Goal: Check status

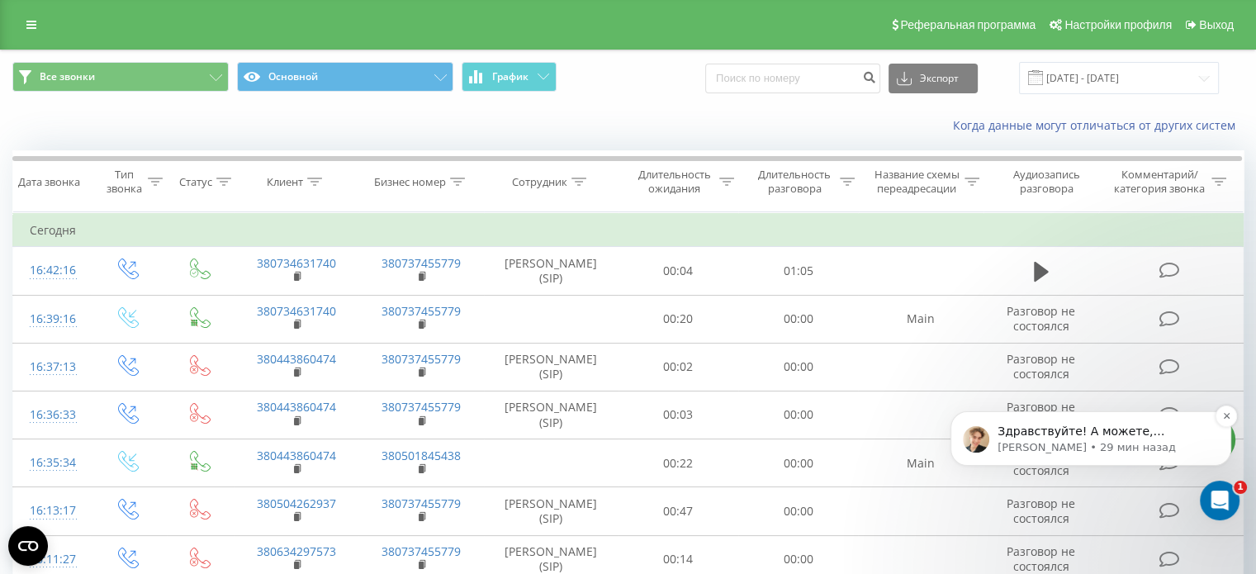
click at [1039, 424] on p "Здравствуйте! А можете, пожалуйста, проверить передачу пропущенных звонков сейч…" at bounding box center [1104, 432] width 213 height 17
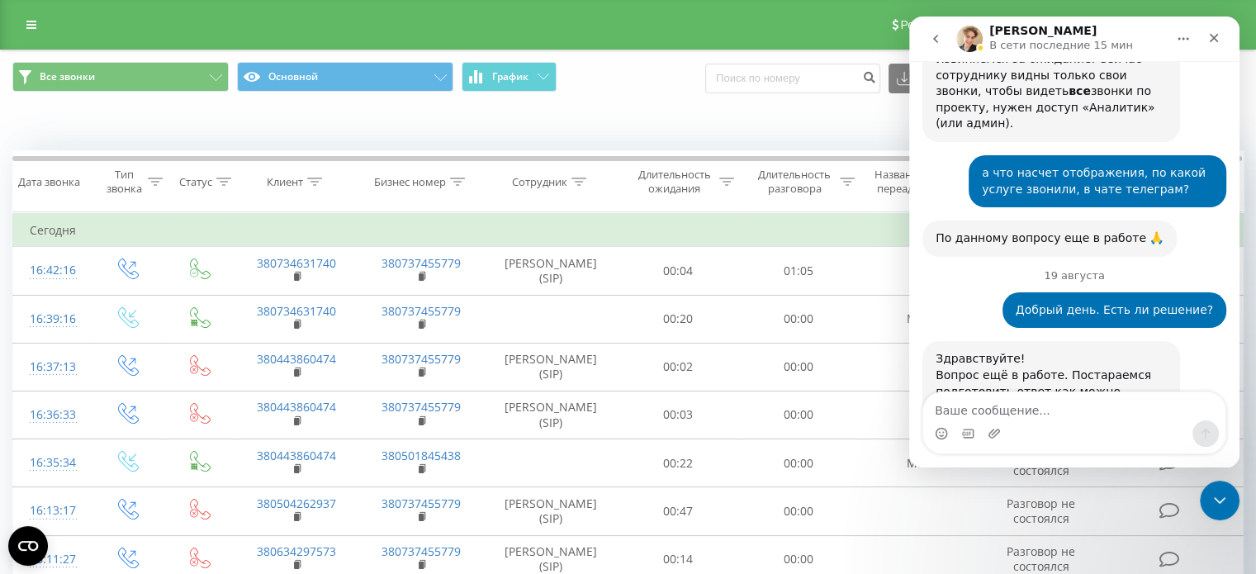
scroll to position [5044, 0]
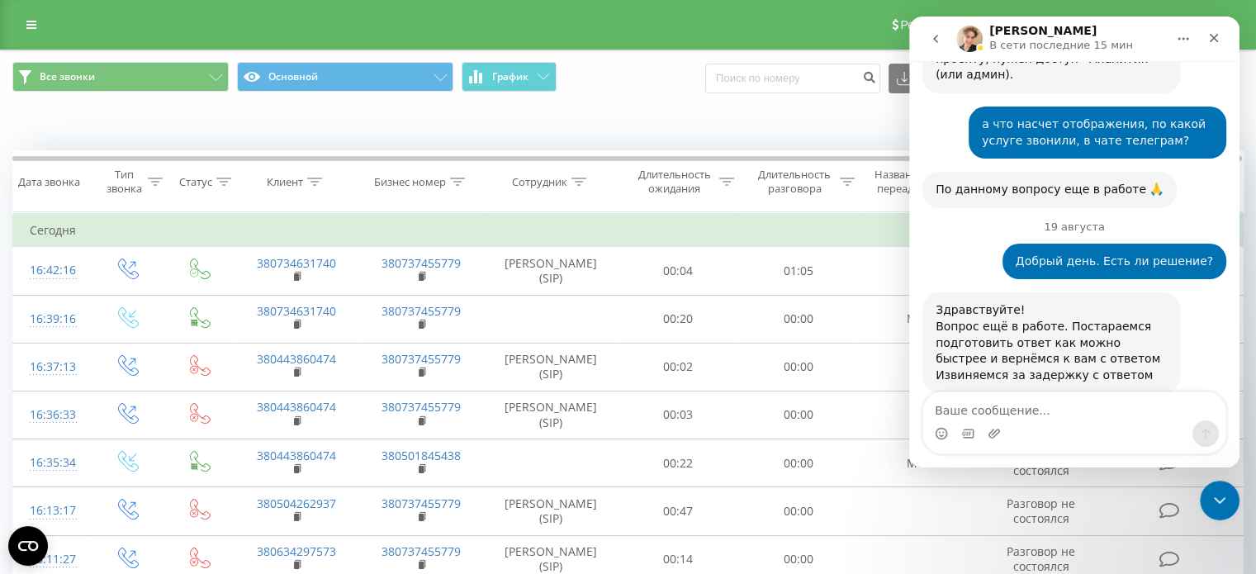
click at [654, 88] on div "Все звонки Основной График Экспорт .csv .xls .xlsx [DATE] - [DATE]" at bounding box center [627, 78] width 1231 height 32
drag, startPoint x: 1219, startPoint y: 511, endPoint x: 2349, endPoint y: 901, distance: 1195.8
click at [1219, 514] on div "Закрыть службу сообщений Intercom" at bounding box center [1217, 498] width 40 height 40
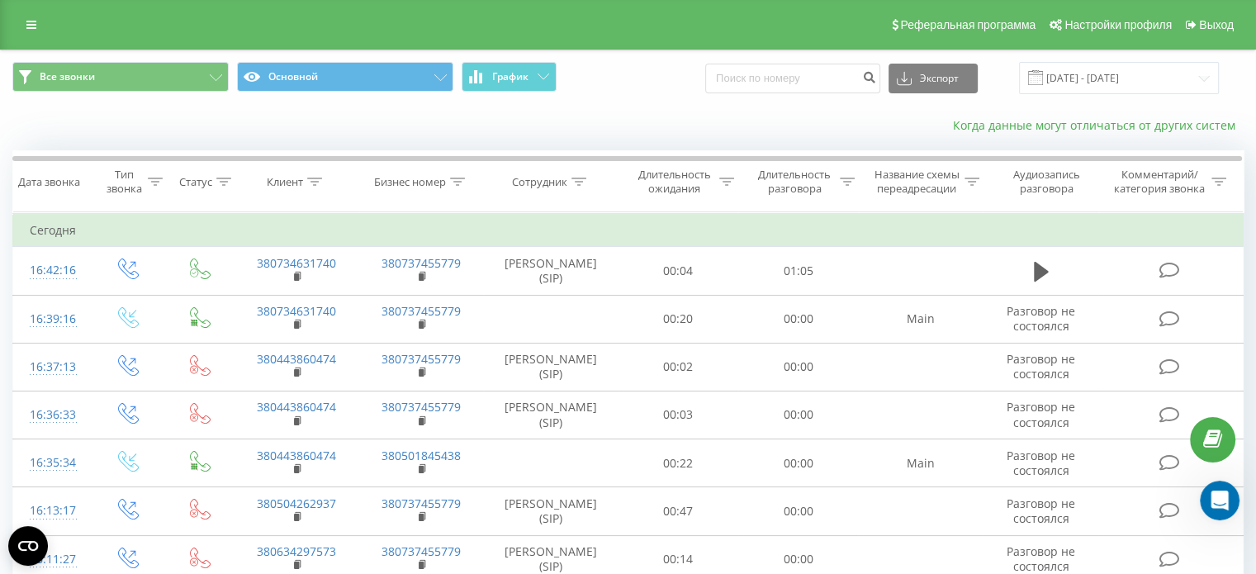
scroll to position [5005, 0]
click at [1097, 73] on input "[DATE] - [DATE]" at bounding box center [1119, 78] width 200 height 32
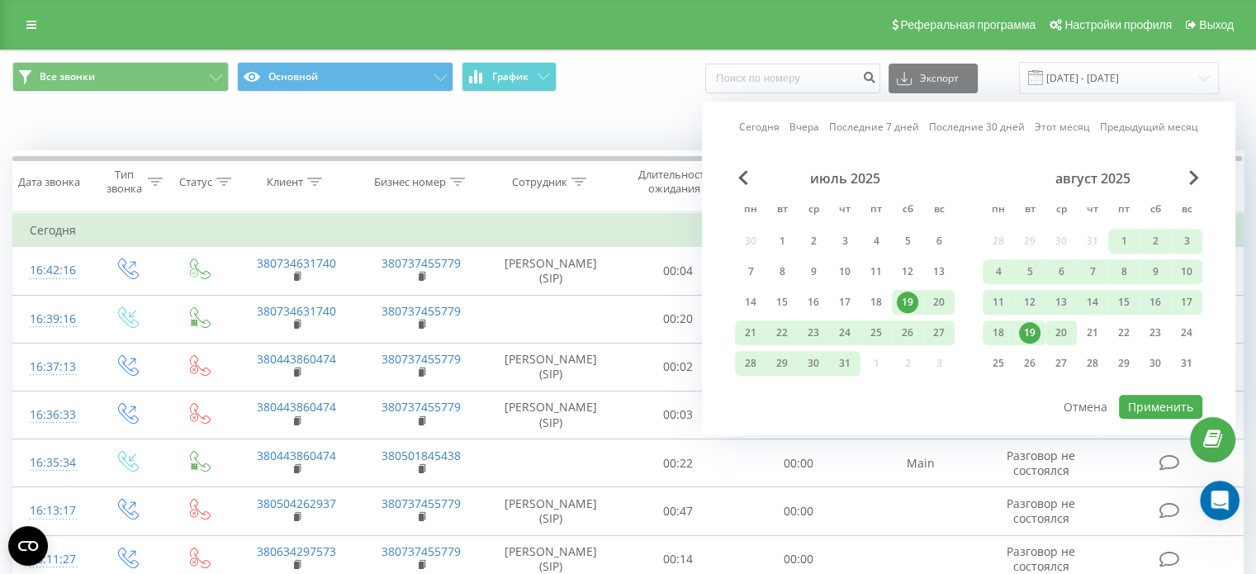
click at [1056, 326] on div "20" at bounding box center [1060, 332] width 21 height 21
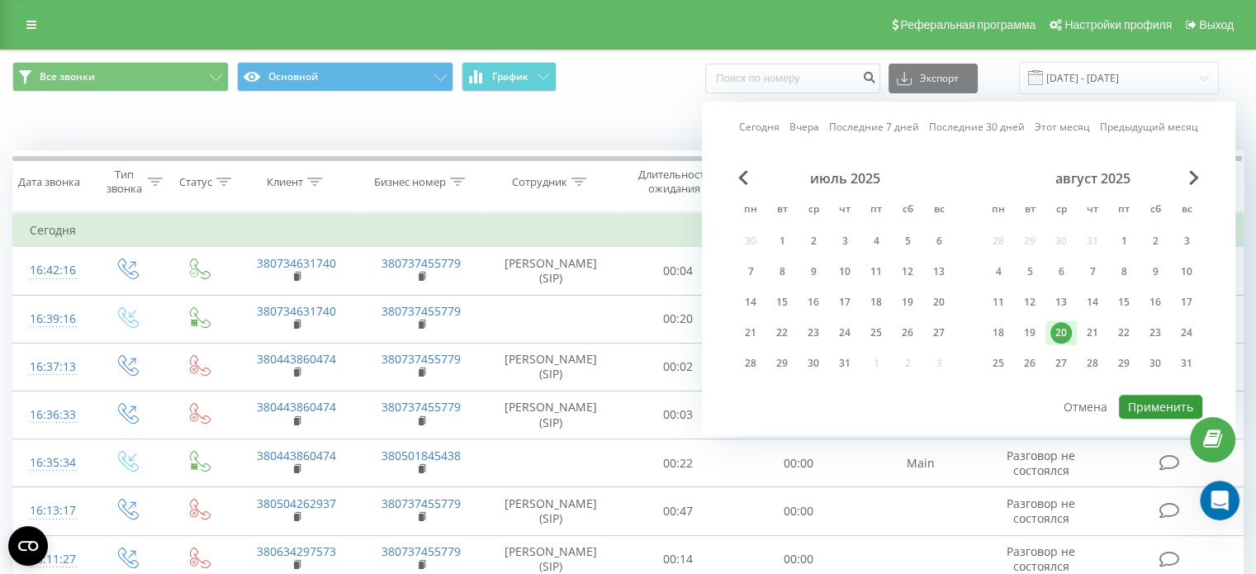
click at [1156, 402] on button "Применить" at bounding box center [1160, 407] width 83 height 24
type input "[DATE] - [DATE]"
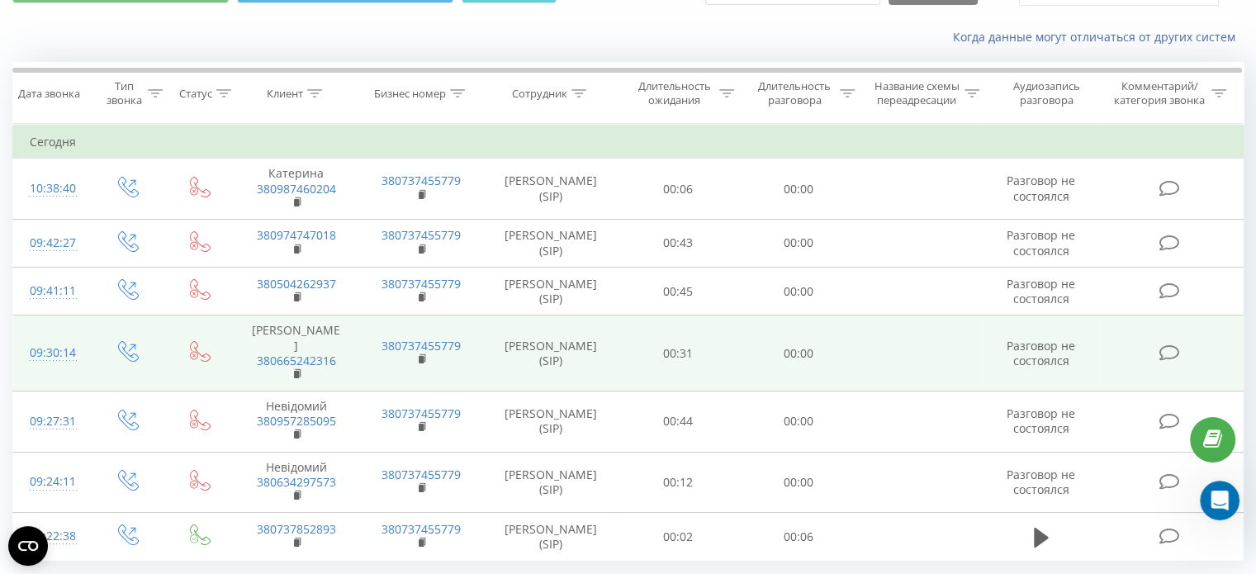
scroll to position [120, 0]
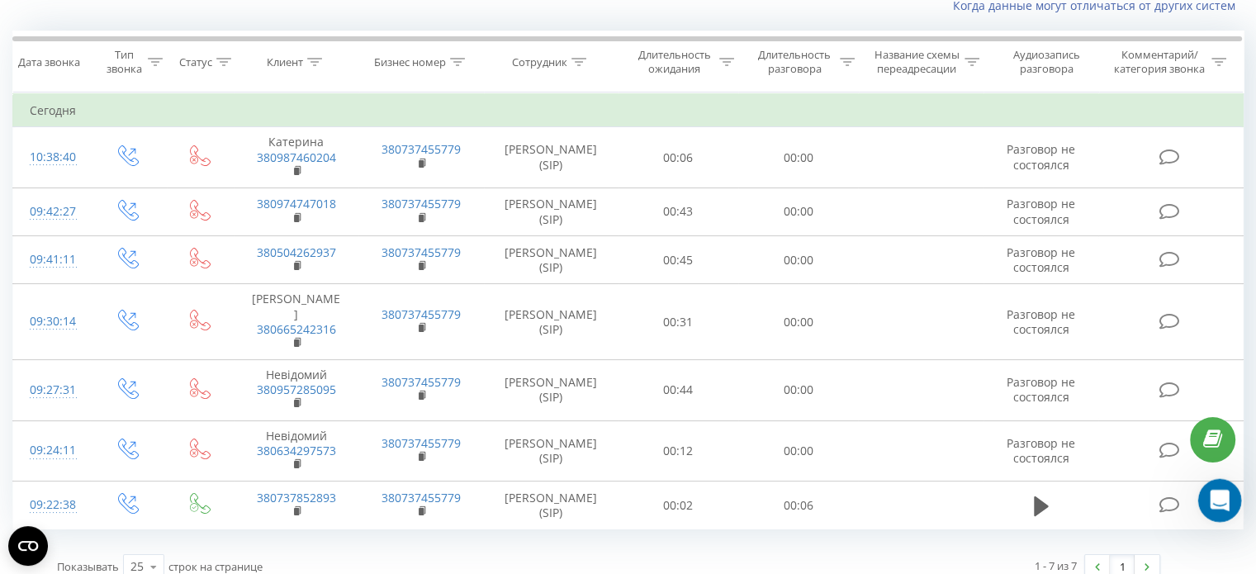
click at [1204, 501] on icon "Открыть службу сообщений Intercom" at bounding box center [1217, 498] width 27 height 27
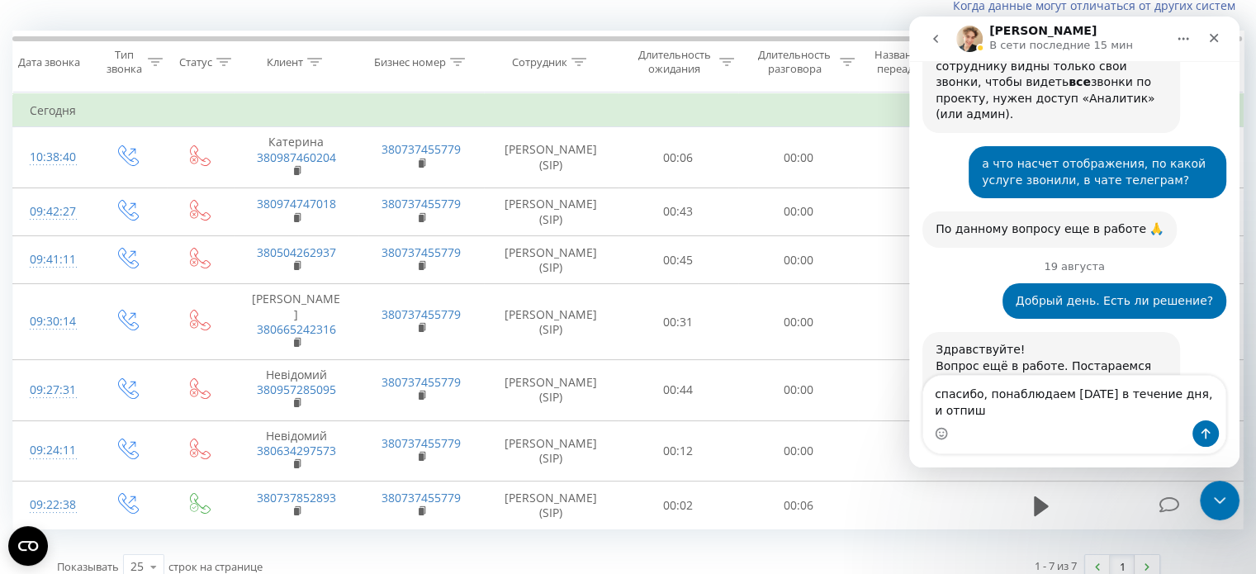
scroll to position [5022, 0]
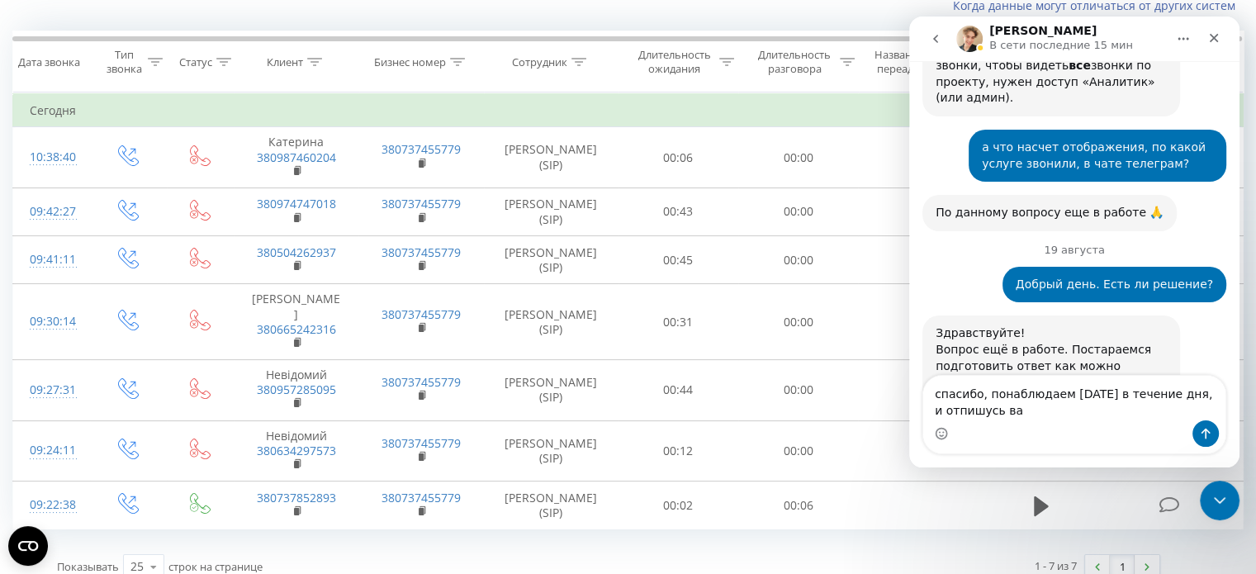
type textarea "спасибо, понаблюдаем [DATE] в течение дня, и отпишусь вам"
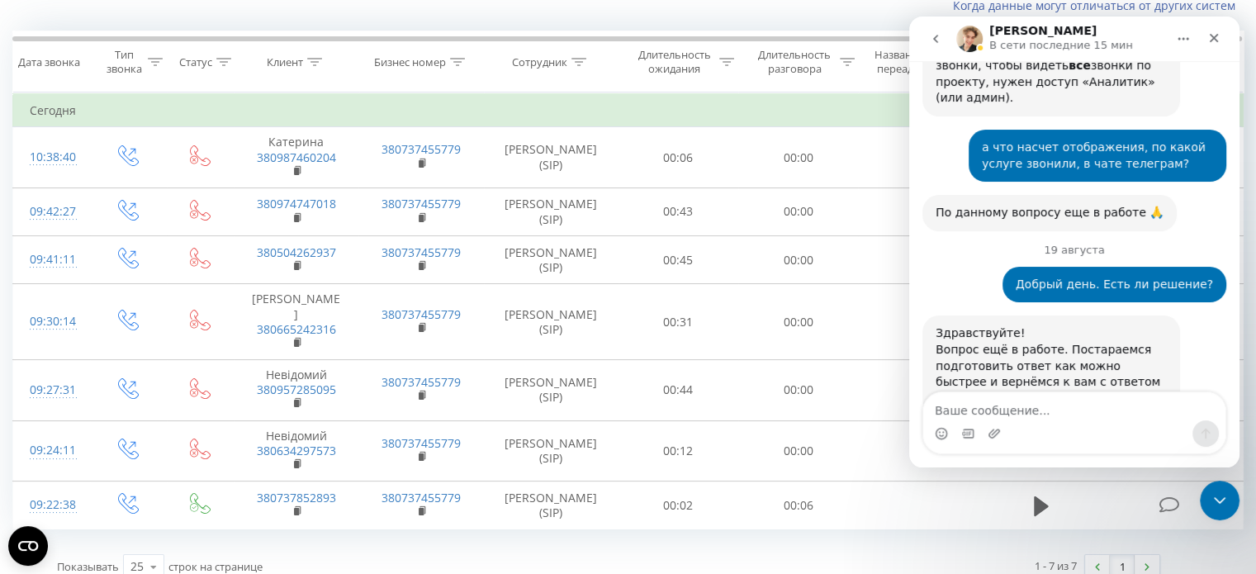
scroll to position [5071, 0]
